Goal: Navigation & Orientation: Find specific page/section

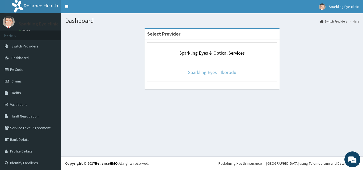
click at [203, 73] on link "Sparkling Eyes - Ikorodu" at bounding box center [212, 72] width 48 height 6
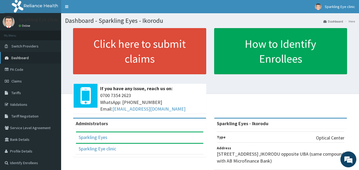
click at [20, 56] on span "Dashboard" at bounding box center [19, 58] width 17 height 5
click at [22, 57] on span "Dashboard" at bounding box center [19, 58] width 17 height 5
click at [16, 69] on link "PA Code" at bounding box center [30, 70] width 61 height 12
